Goal: Information Seeking & Learning: Learn about a topic

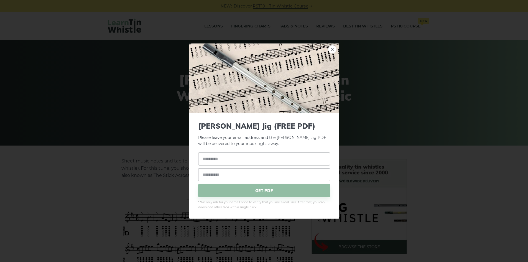
click at [127, 164] on div "× [PERSON_NAME] Jig (FREE PDF) Please leave your email address and the [PERSON_…" at bounding box center [264, 131] width 528 height 262
click at [333, 49] on link "×" at bounding box center [332, 49] width 8 height 8
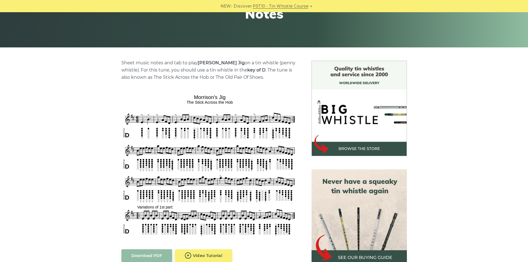
scroll to position [139, 0]
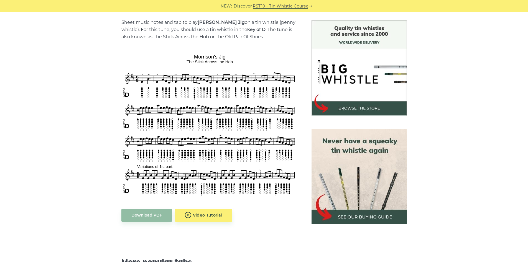
click at [88, 98] on div "Sheet music notes and tab to play [PERSON_NAME] Jig on a tin whistle ([PERSON_N…" at bounding box center [264, 212] width 528 height 385
click at [105, 118] on div "Sheet music notes and tab to play [PERSON_NAME] Jig on a tin whistle ([PERSON_N…" at bounding box center [264, 212] width 326 height 385
click at [100, 122] on div "Sheet music notes and tab to play [PERSON_NAME] Jig on a tin whistle ([PERSON_N…" at bounding box center [264, 212] width 339 height 385
click at [91, 73] on div "Sheet music notes and tab to play [PERSON_NAME] Jig on a tin whistle ([PERSON_N…" at bounding box center [264, 212] width 528 height 385
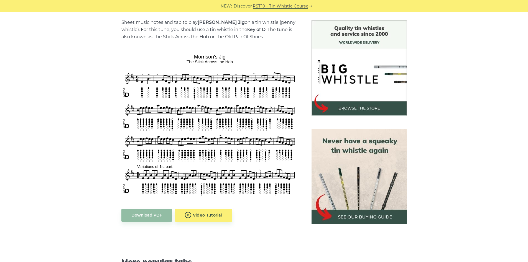
click at [91, 73] on div "Sheet music notes and tab to play [PERSON_NAME] Jig on a tin whistle ([PERSON_N…" at bounding box center [264, 212] width 528 height 385
click at [70, 98] on div "Sheet music notes and tab to play [PERSON_NAME] Jig on a tin whistle ([PERSON_N…" at bounding box center [264, 212] width 528 height 385
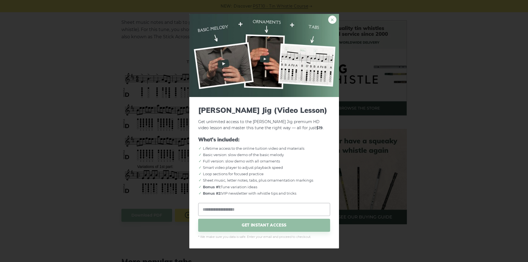
click at [333, 17] on link "×" at bounding box center [332, 19] width 8 height 8
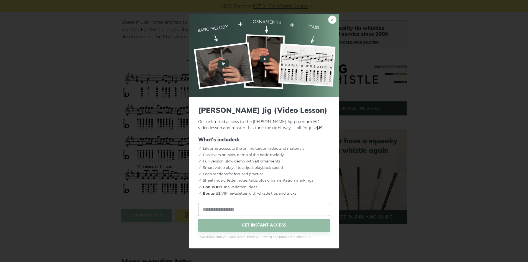
click at [333, 20] on link "×" at bounding box center [332, 19] width 8 height 8
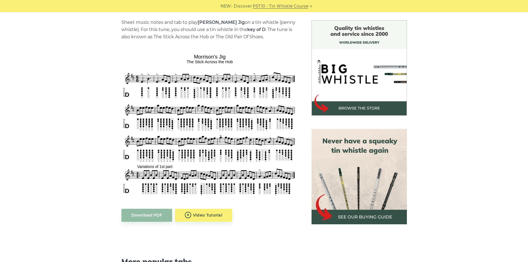
click at [88, 63] on div "Sheet music notes and tab to play [PERSON_NAME] Jig on a tin whistle ([PERSON_N…" at bounding box center [264, 212] width 528 height 385
click at [65, 72] on div "Sheet music notes and tab to play [PERSON_NAME] Jig on a tin whistle ([PERSON_N…" at bounding box center [264, 212] width 528 height 385
